Goal: Information Seeking & Learning: Find specific page/section

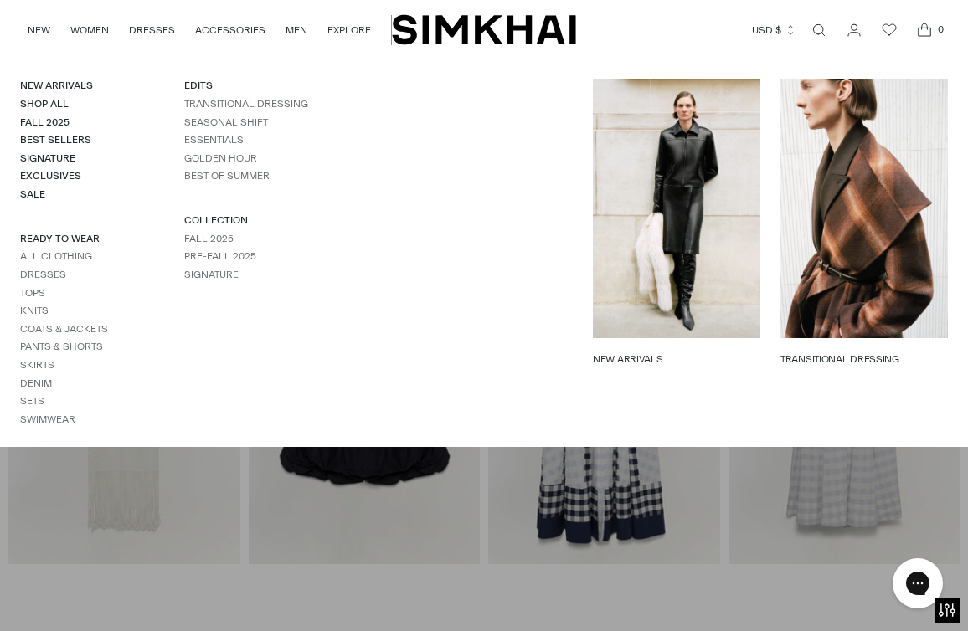
scroll to position [376, 0]
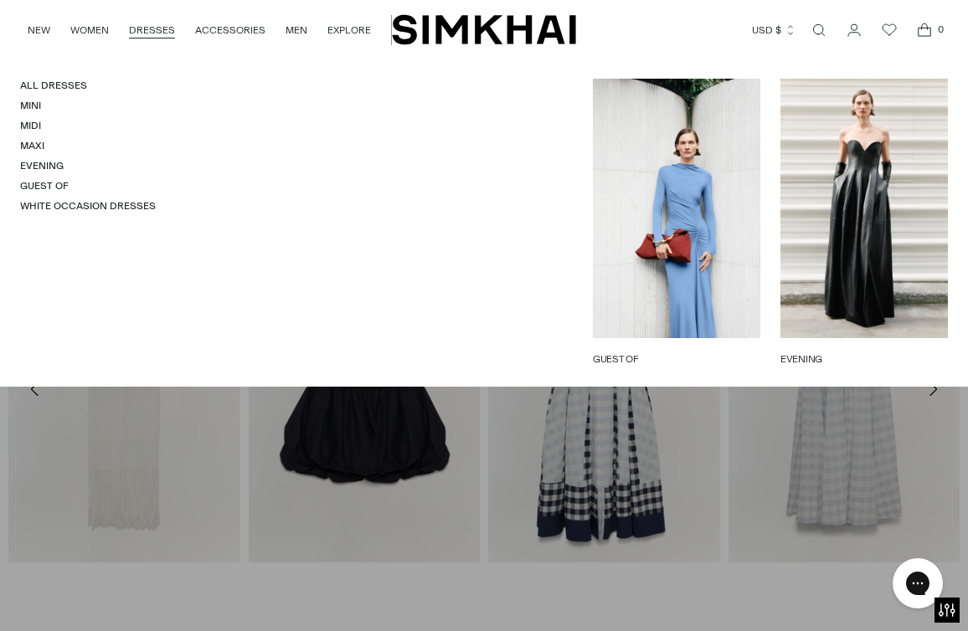
click at [160, 27] on link "DRESSES" at bounding box center [152, 30] width 46 height 37
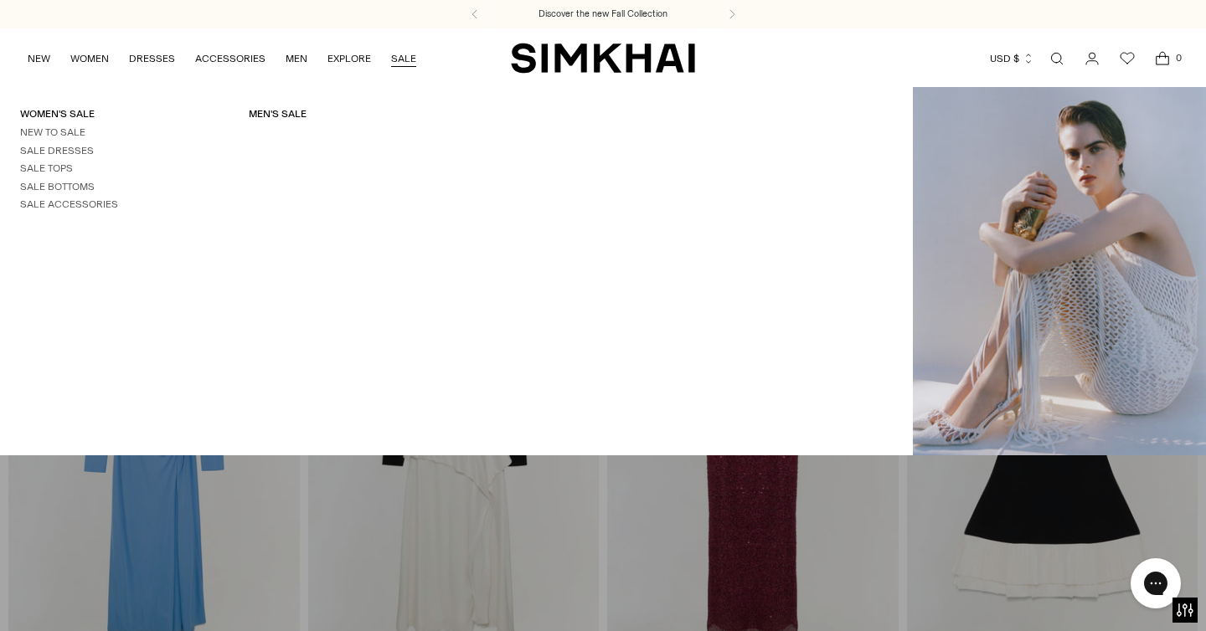
click at [400, 59] on link "SALE" at bounding box center [403, 58] width 25 height 37
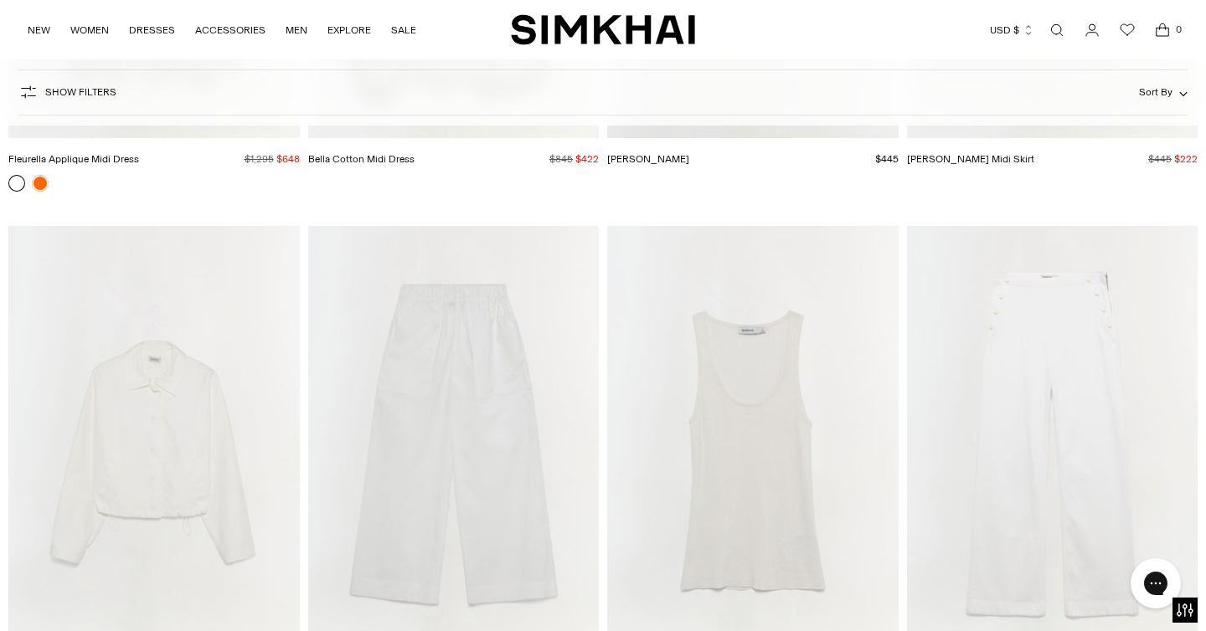
scroll to position [10216, 0]
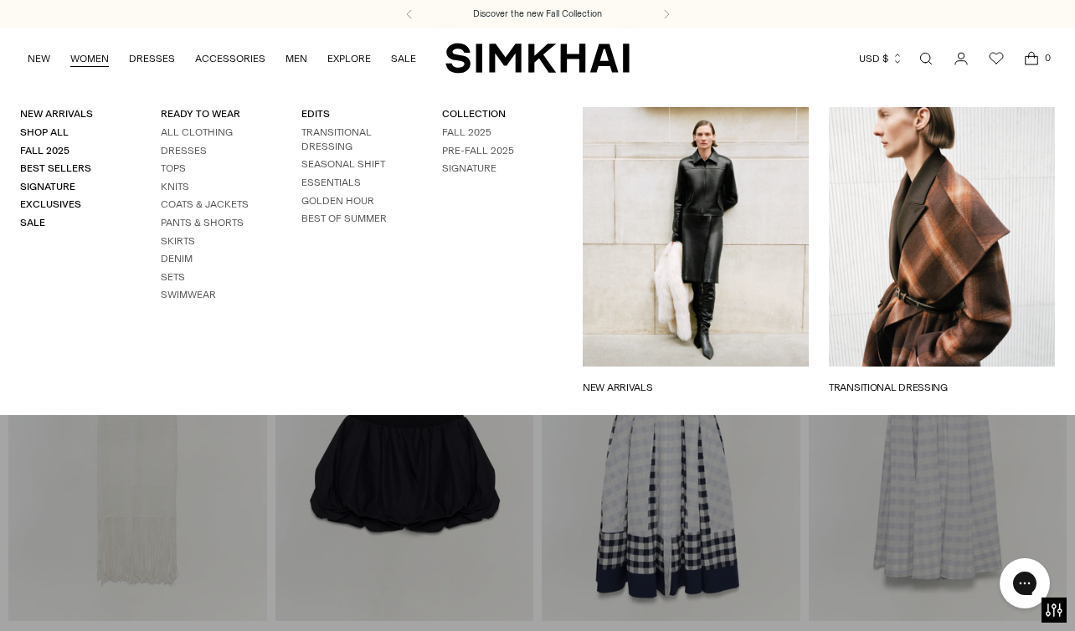
click at [100, 53] on link "WOMEN" at bounding box center [89, 58] width 39 height 37
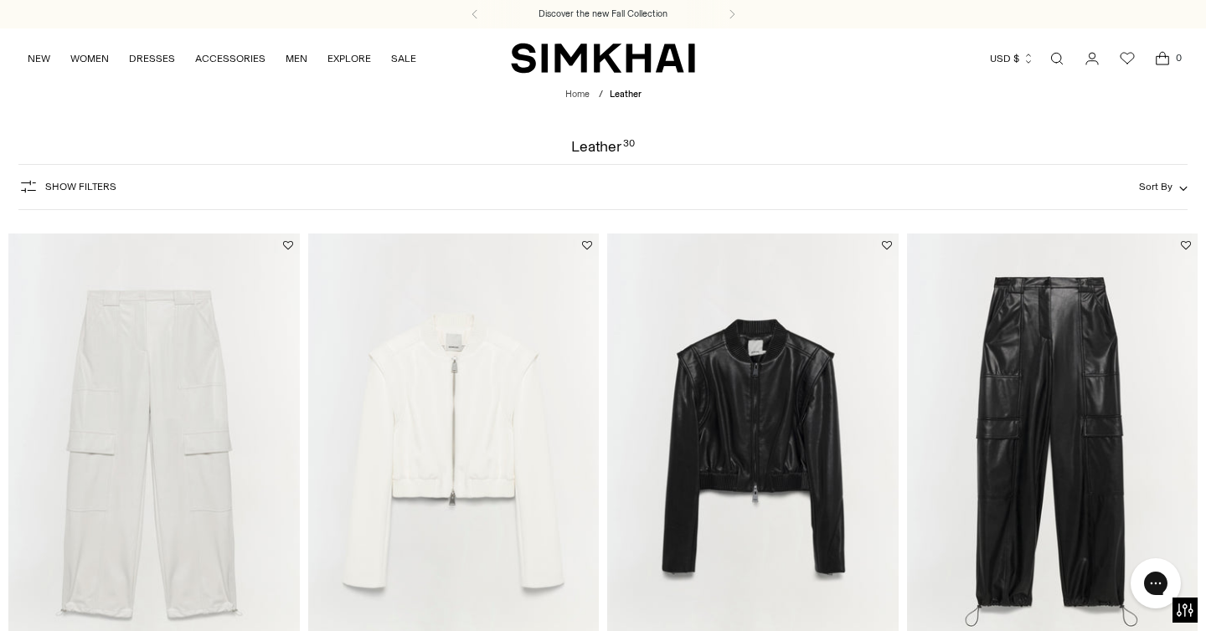
click at [1055, 52] on link "Open search modal" at bounding box center [1057, 59] width 34 height 34
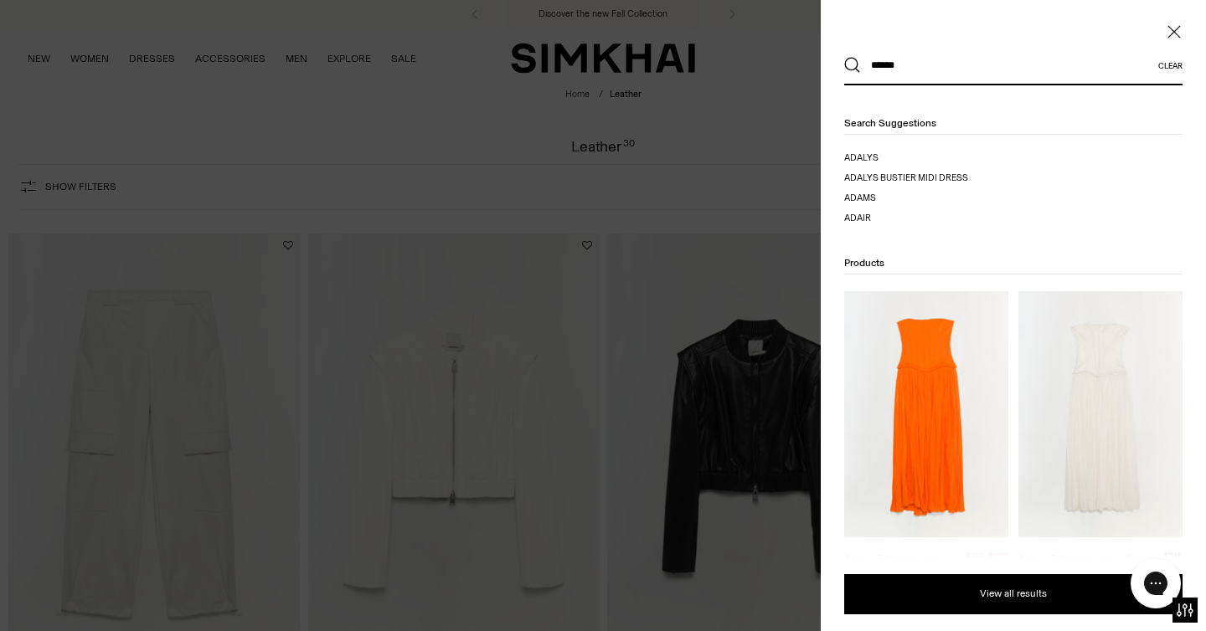
type input "******"
click at [844, 57] on button "Search" at bounding box center [852, 65] width 17 height 17
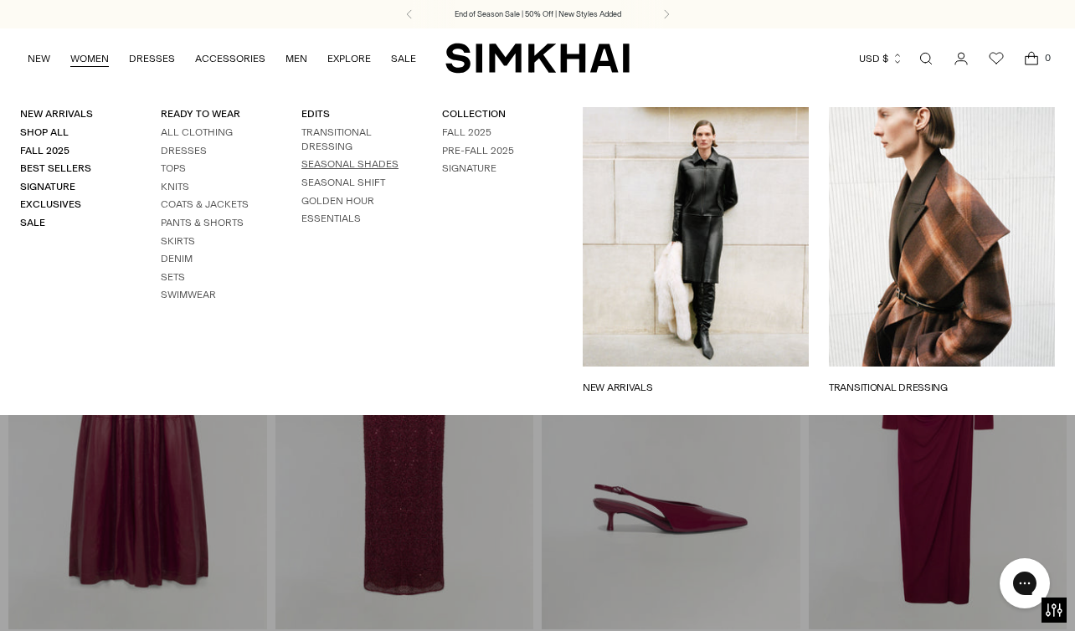
click at [322, 166] on link "SEASONAL SHADES" at bounding box center [350, 164] width 97 height 12
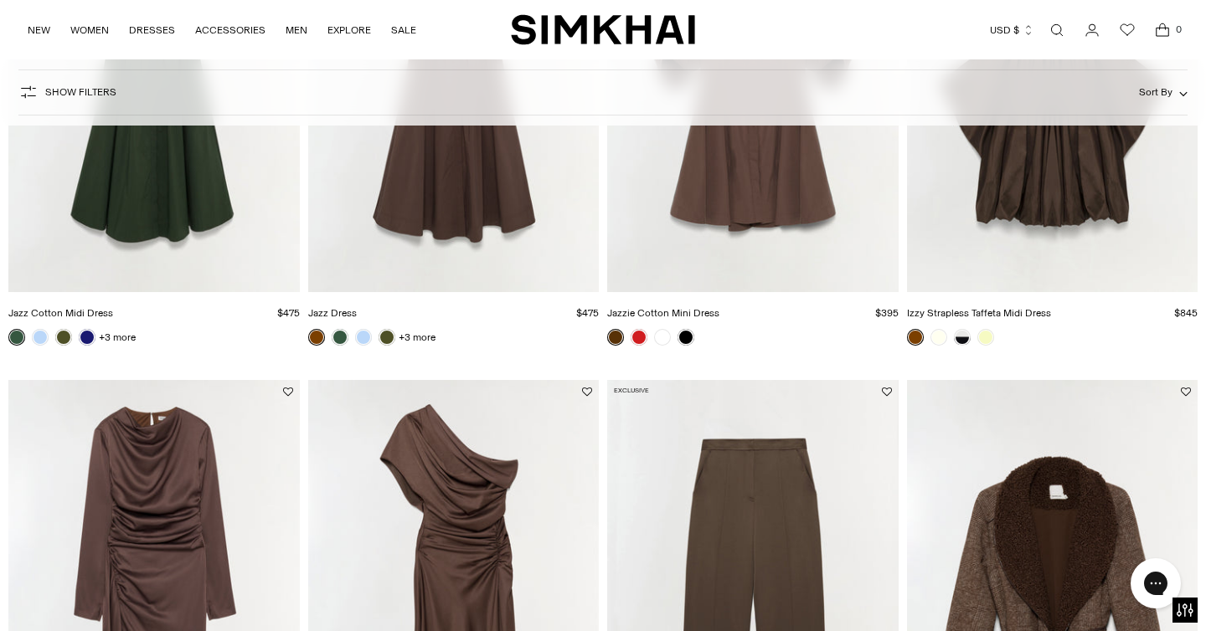
scroll to position [2242, 0]
